Goal: Task Accomplishment & Management: Manage account settings

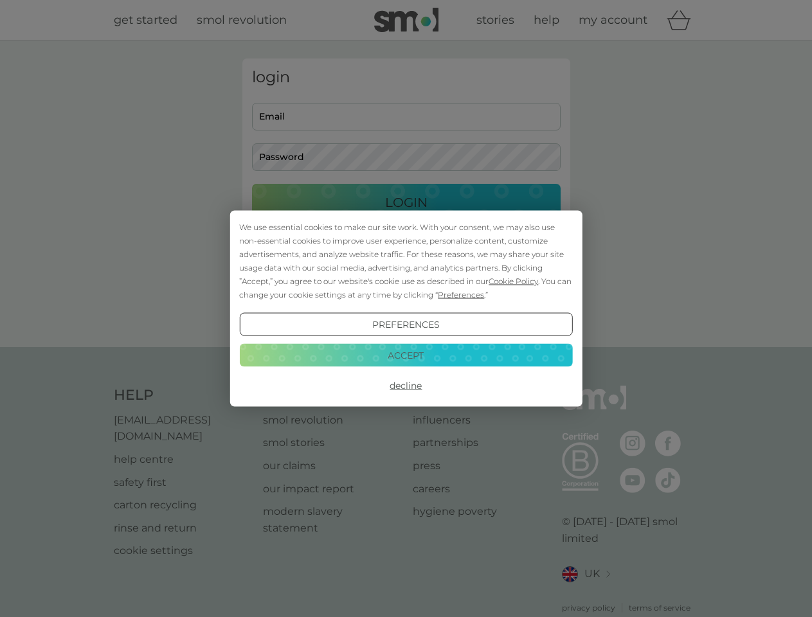
click at [514, 281] on span "Cookie Policy" at bounding box center [514, 282] width 50 height 10
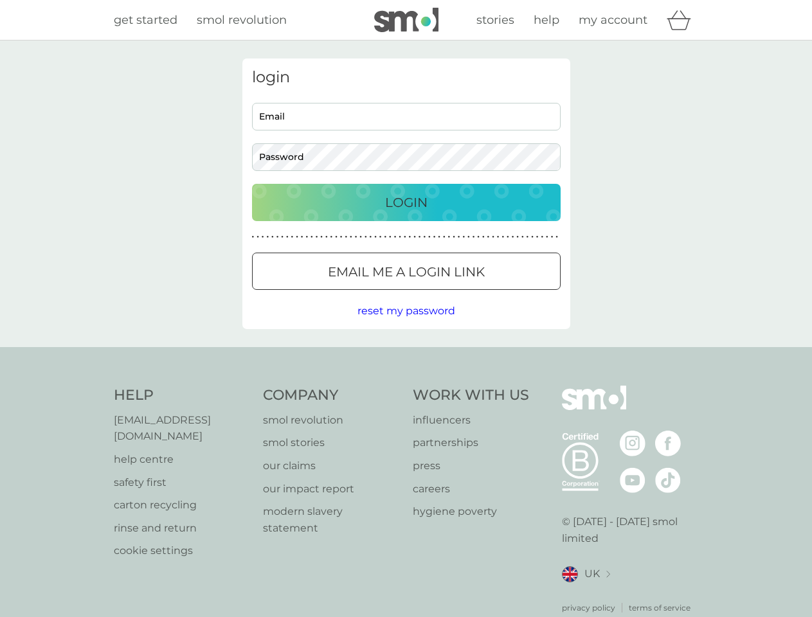
click at [460, 295] on div "login Email Password Login ● ● ● ● ● ● ● ● ● ● ● ● ● ● ● ● ● ● ● ● ● ● ● ● ● ● …" at bounding box center [406, 194] width 328 height 271
click at [406, 325] on div "login Email Password Login ● ● ● ● ● ● ● ● ● ● ● ● ● ● ● ● ● ● ● ● ● ● ● ● ● ● …" at bounding box center [406, 194] width 328 height 271
click at [406, 386] on div "Help [EMAIL_ADDRESS][DOMAIN_NAME] help centre safety first carton recycling rin…" at bounding box center [406, 500] width 585 height 228
click at [406, 355] on div "Help [EMAIL_ADDRESS][DOMAIN_NAME] help centre safety first carton recycling rin…" at bounding box center [406, 500] width 812 height 306
